Goal: Book appointment/travel/reservation

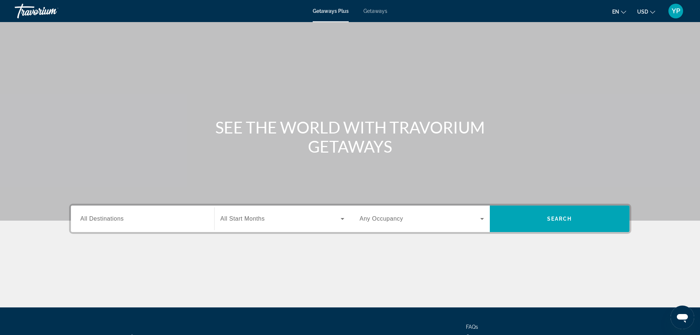
click at [143, 219] on input "Destination All Destinations" at bounding box center [143, 219] width 124 height 9
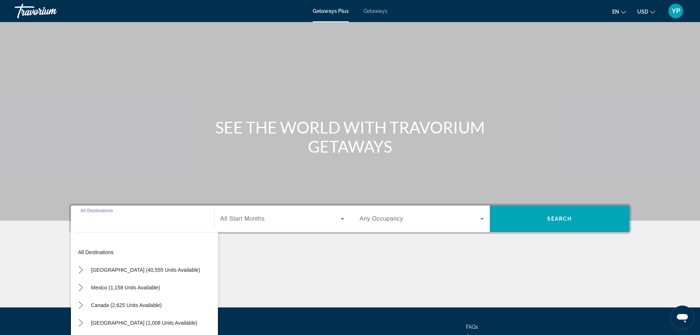
scroll to position [62, 0]
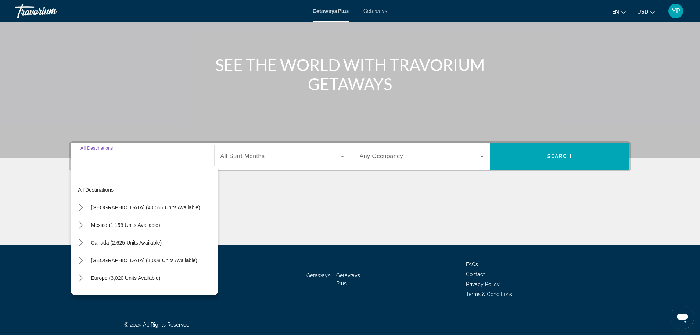
click at [372, 8] on span "Getaways" at bounding box center [376, 11] width 24 height 6
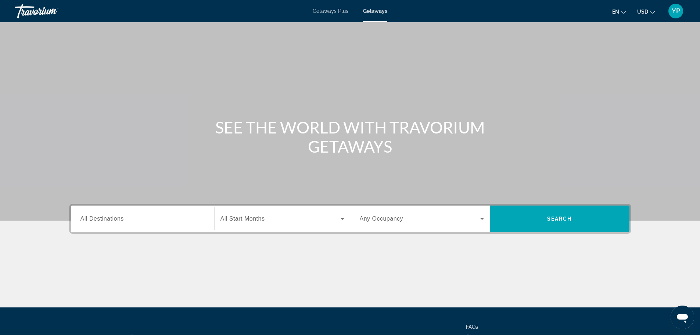
click at [120, 223] on div "Search widget" at bounding box center [143, 218] width 124 height 21
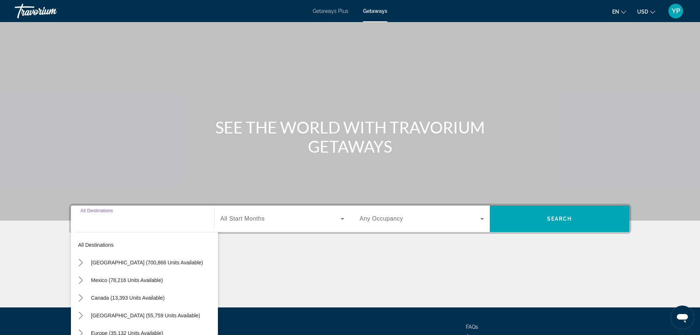
scroll to position [62, 0]
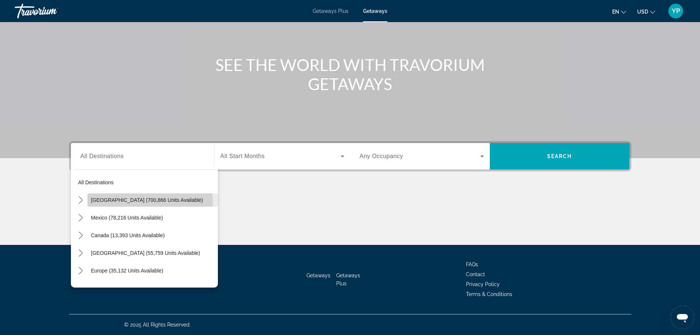
click at [115, 203] on span "Select destination: United States (700,866 units available)" at bounding box center [152, 200] width 130 height 18
type input "**********"
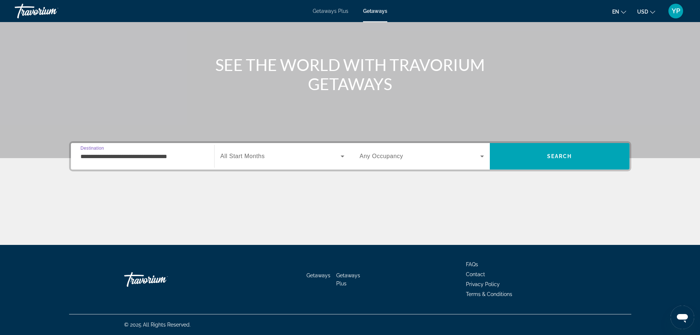
click at [278, 157] on span "Search widget" at bounding box center [281, 156] width 120 height 9
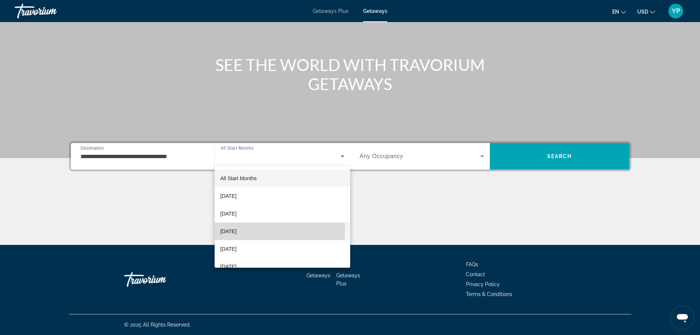
click at [237, 230] on span "[DATE]" at bounding box center [229, 231] width 16 height 9
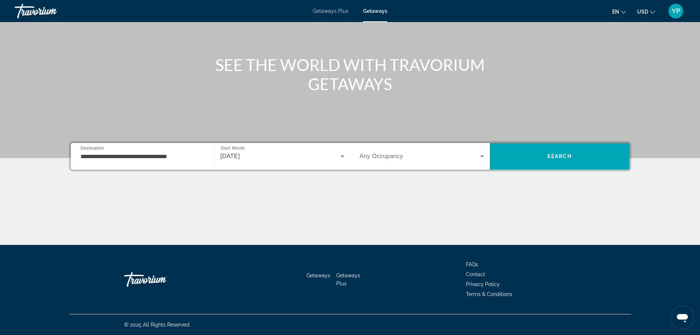
click at [462, 163] on div "Search widget" at bounding box center [422, 156] width 124 height 21
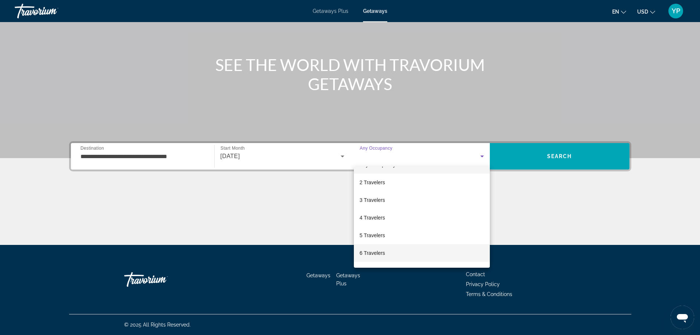
scroll to position [8, 0]
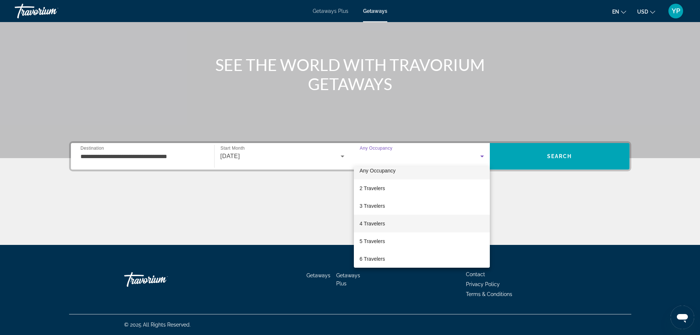
click at [376, 229] on mat-option "4 Travelers" at bounding box center [422, 224] width 136 height 18
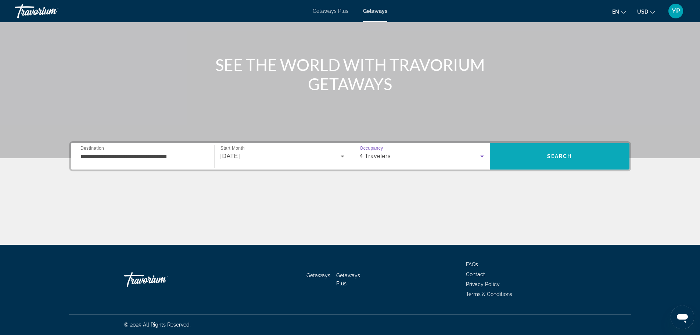
click at [573, 158] on span "Search" at bounding box center [560, 156] width 140 height 18
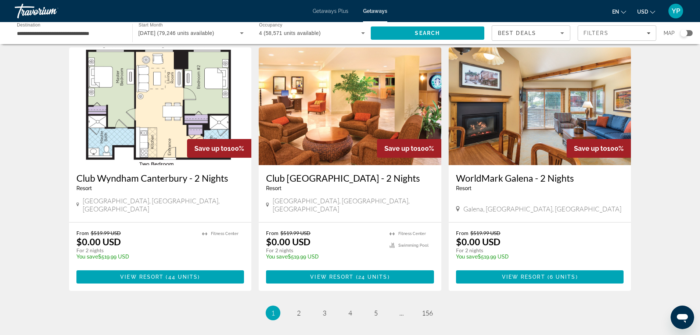
scroll to position [845, 0]
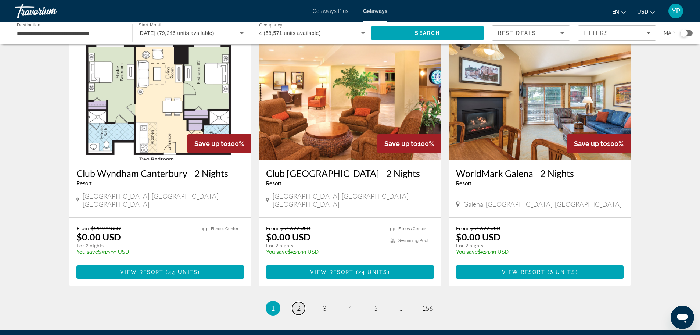
click at [294, 302] on link "page 2" at bounding box center [298, 308] width 13 height 13
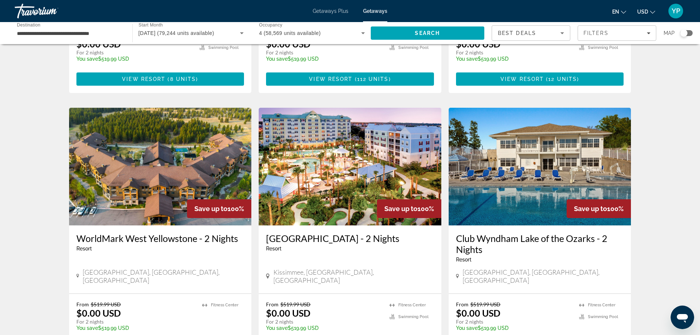
scroll to position [735, 0]
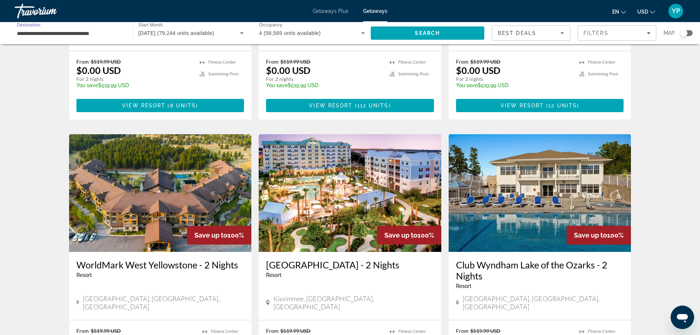
click at [69, 36] on input "**********" at bounding box center [70, 33] width 106 height 9
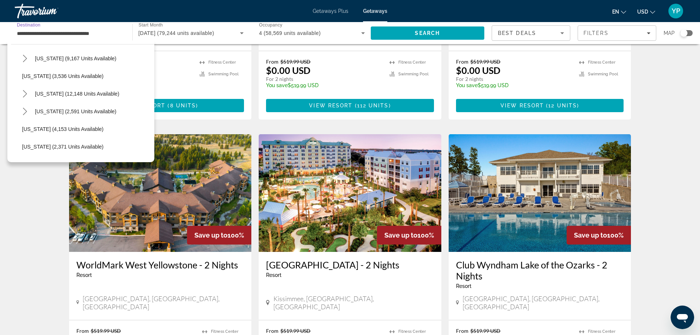
scroll to position [441, 0]
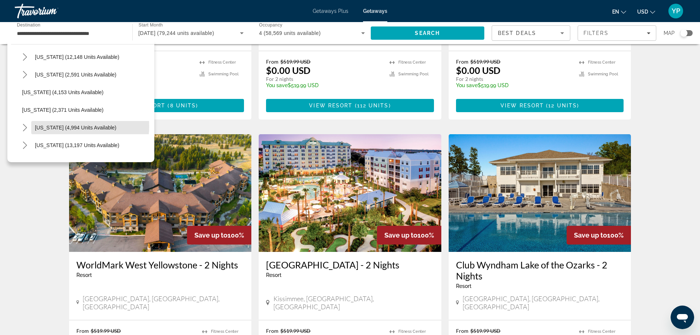
click at [59, 126] on span "[US_STATE] (4,994 units available)" at bounding box center [76, 128] width 82 height 6
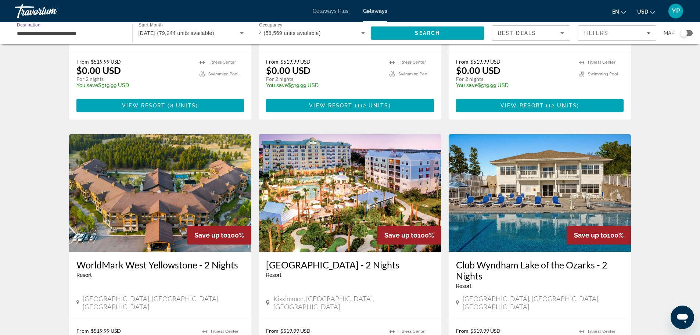
scroll to position [588, 0]
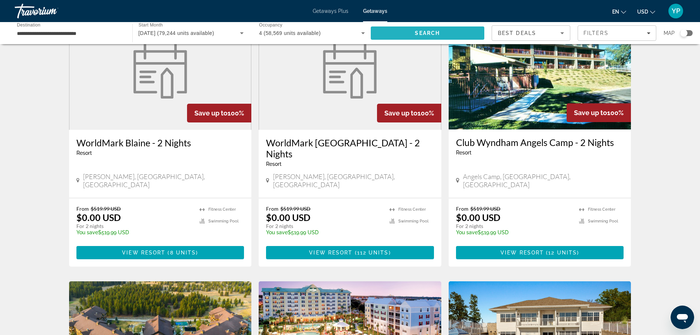
click at [441, 30] on span "Search" at bounding box center [428, 33] width 114 height 18
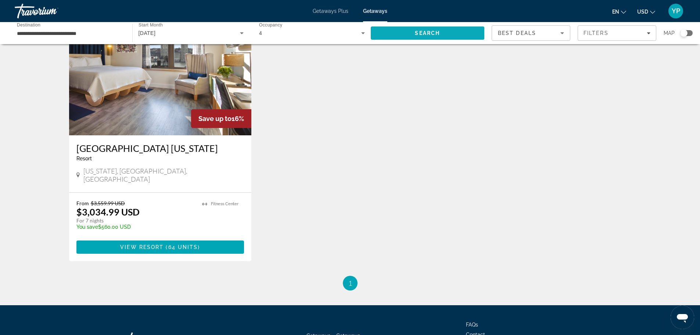
scroll to position [803, 0]
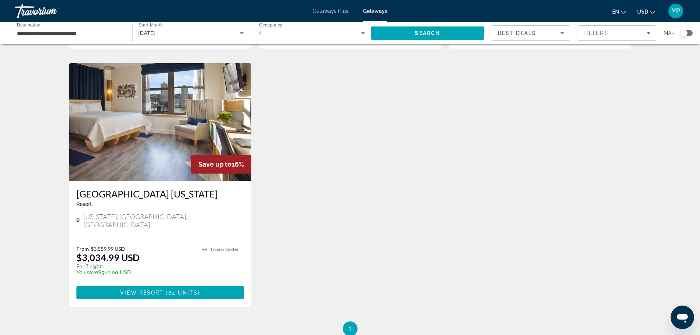
click at [53, 28] on div "**********" at bounding box center [70, 33] width 106 height 21
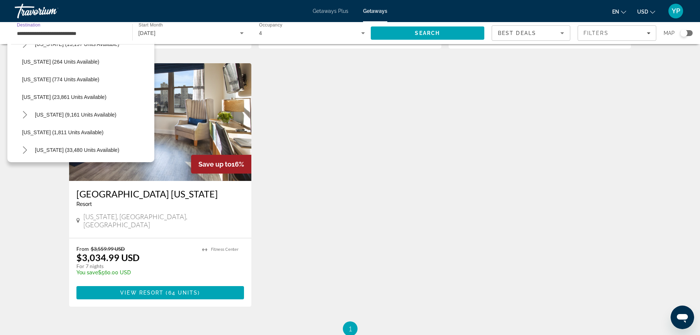
scroll to position [614, 0]
click at [58, 126] on span "Select destination: Tennessee (9,139 units available)" at bounding box center [92, 131] width 123 height 18
type input "**********"
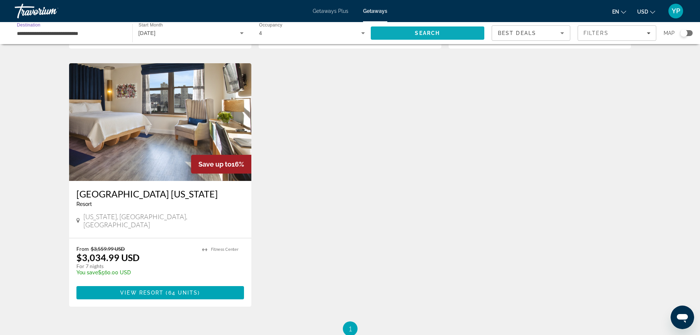
click at [464, 39] on span "Search" at bounding box center [428, 33] width 114 height 18
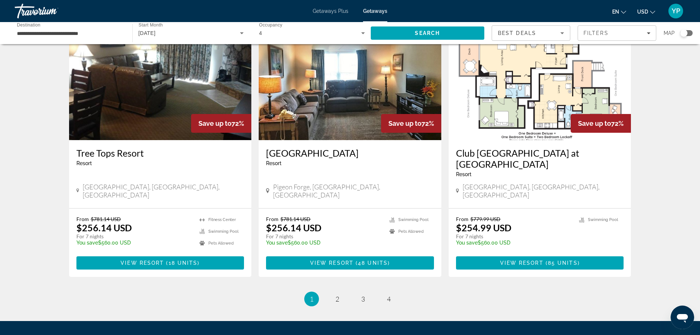
scroll to position [882, 0]
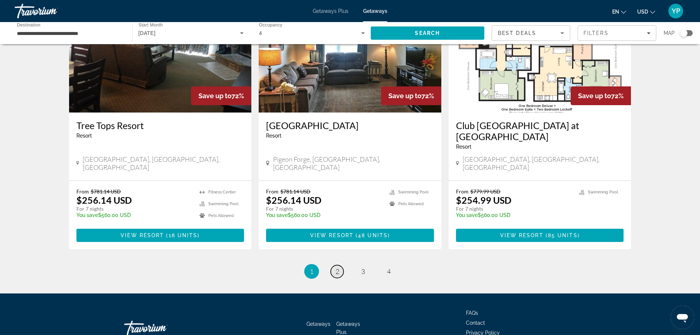
click at [335, 265] on link "page 2" at bounding box center [337, 271] width 13 height 13
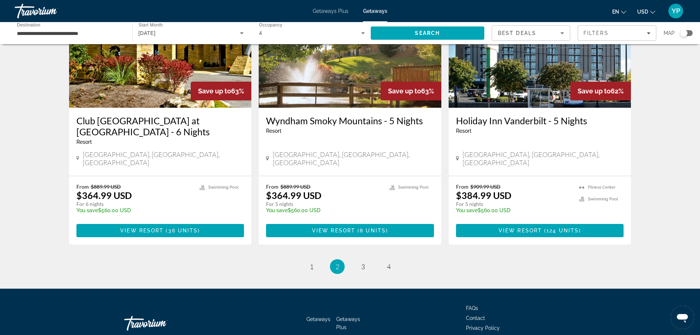
scroll to position [887, 0]
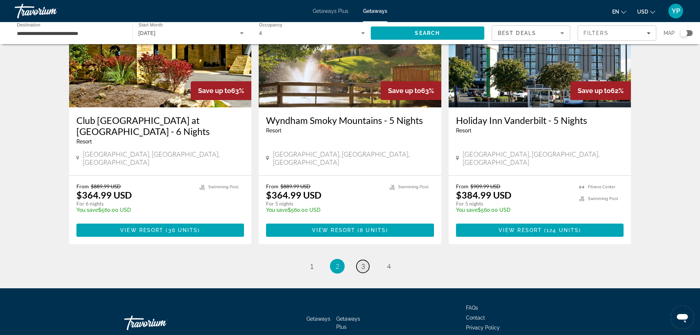
click at [360, 260] on link "page 3" at bounding box center [363, 266] width 13 height 13
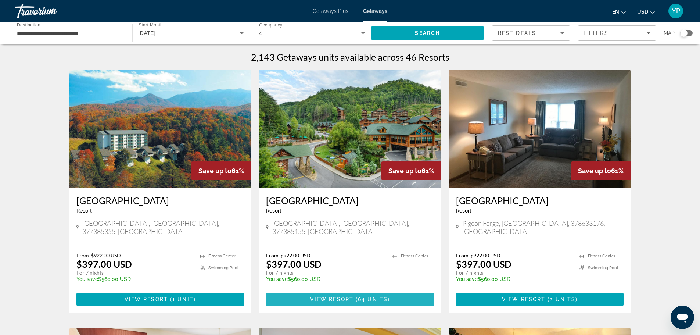
click at [324, 306] on span "Main content" at bounding box center [350, 299] width 168 height 18
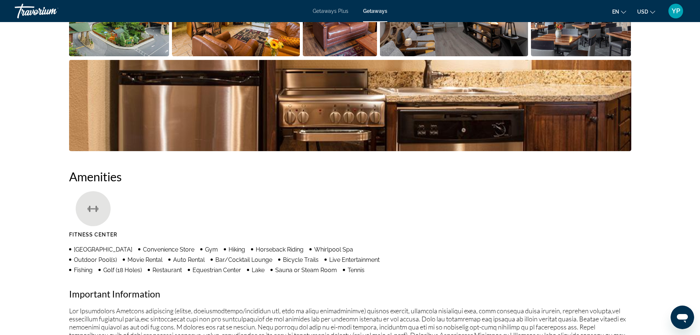
scroll to position [330, 0]
